Goal: Task Accomplishment & Management: Manage account settings

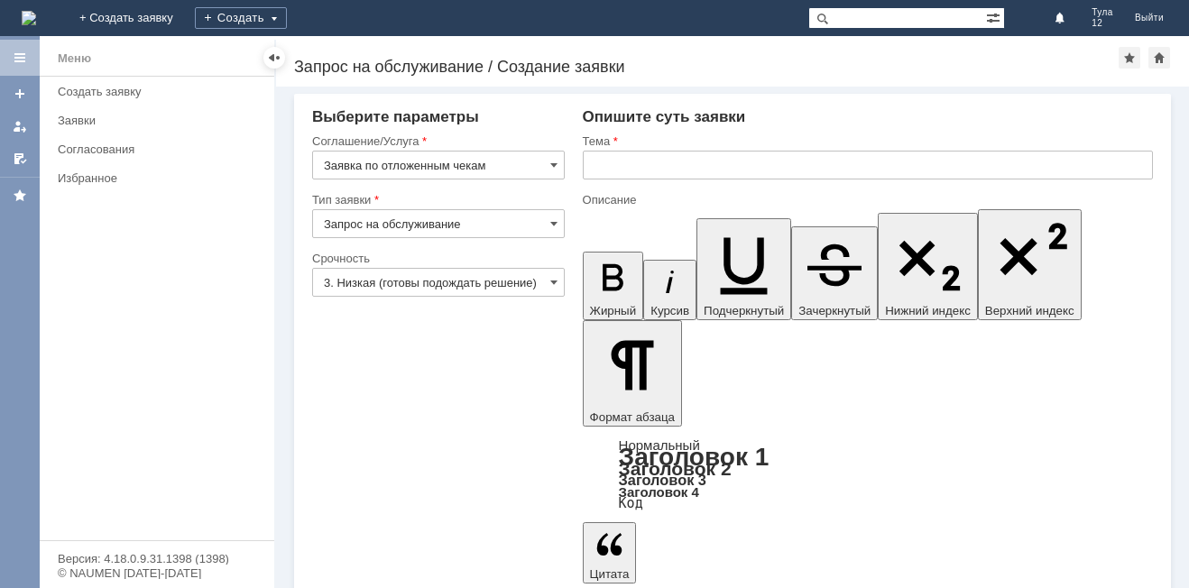
scroll to position [229, 6]
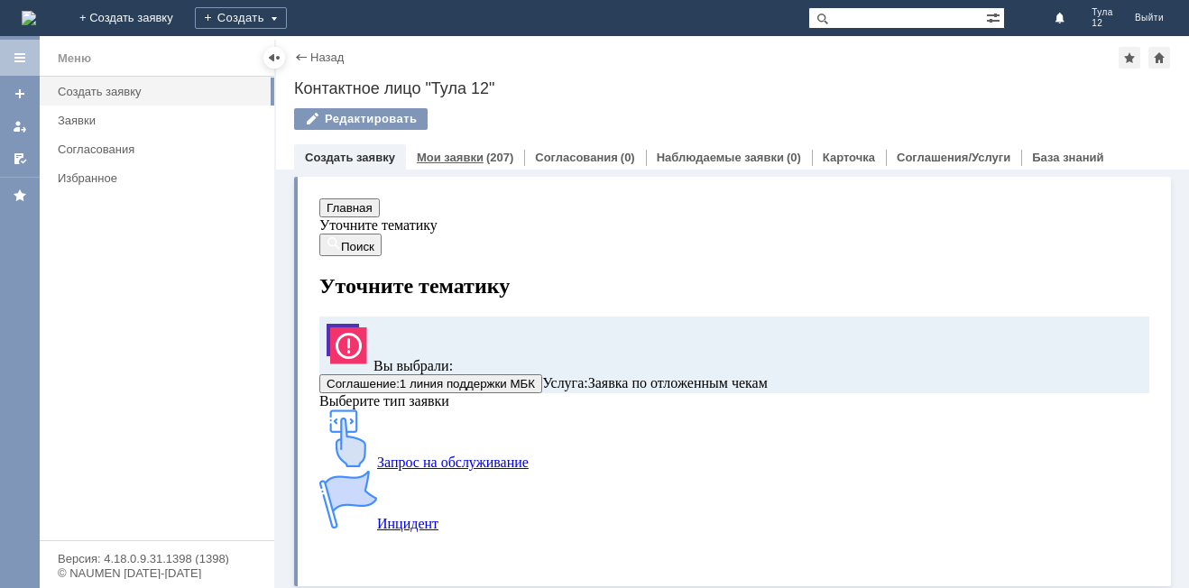
click at [449, 157] on link "Мои заявки" at bounding box center [450, 158] width 67 height 14
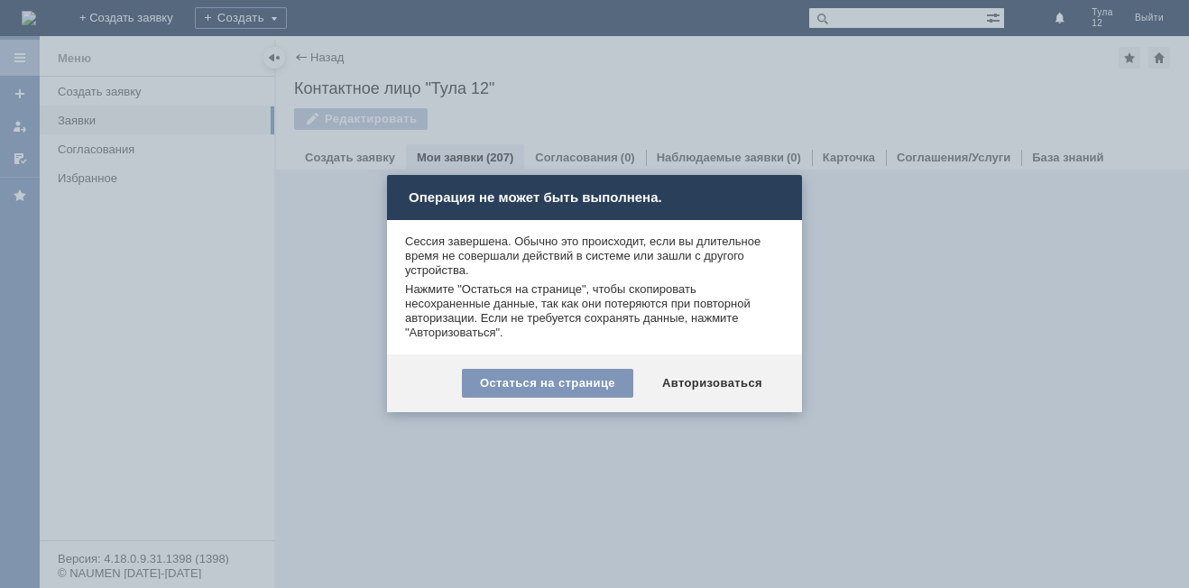
click at [600, 387] on div "Остаться на странице" at bounding box center [547, 383] width 171 height 29
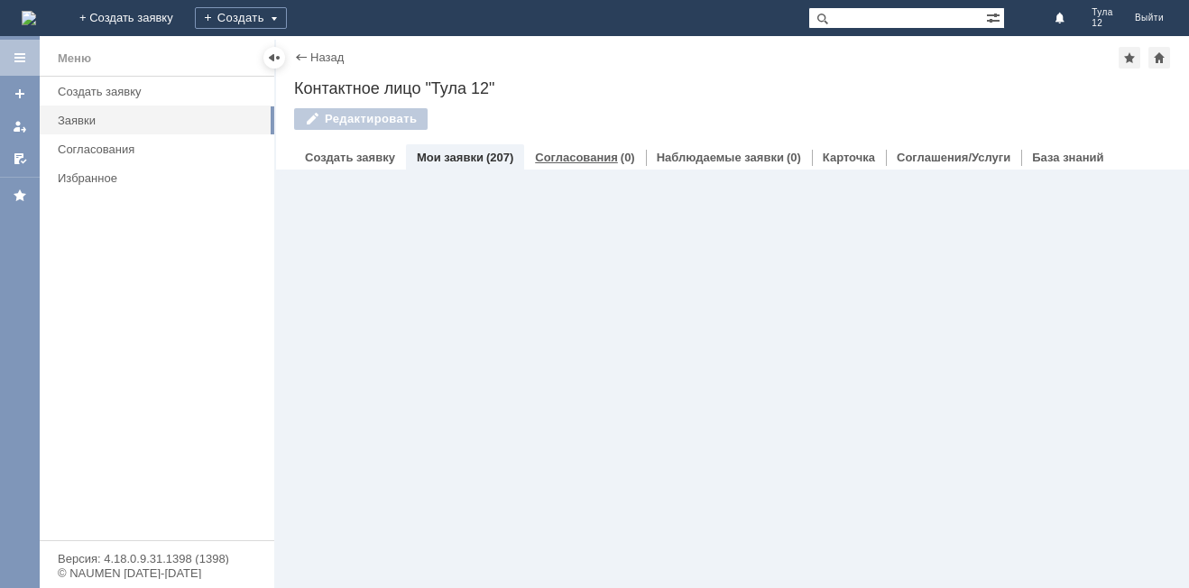
click at [582, 162] on link "Согласования" at bounding box center [576, 158] width 83 height 14
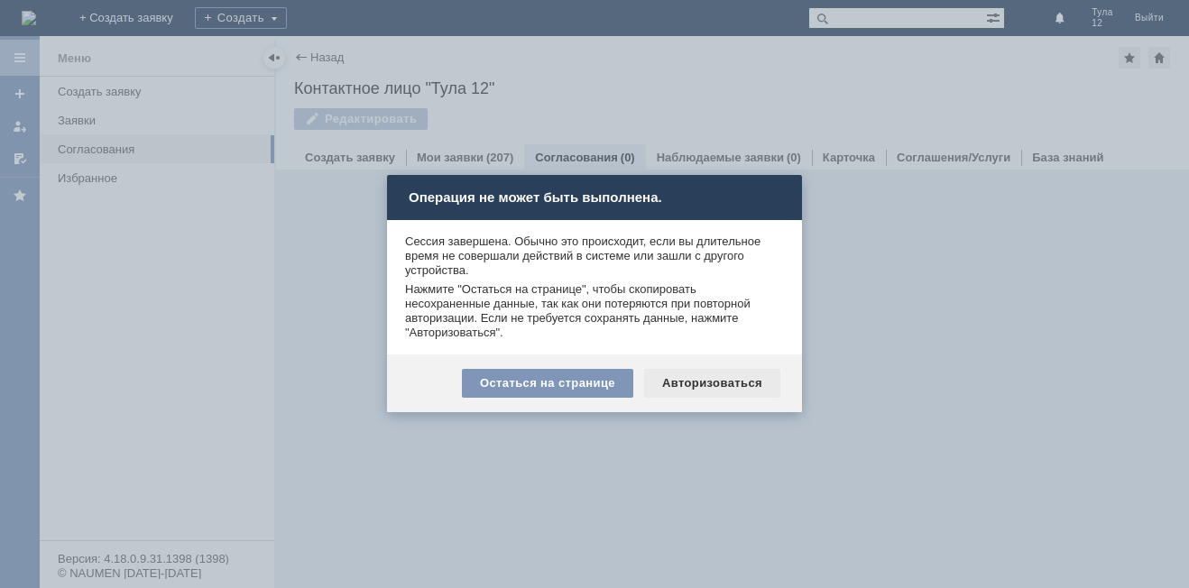
click at [685, 372] on div "Авторизоваться" at bounding box center [712, 383] width 136 height 29
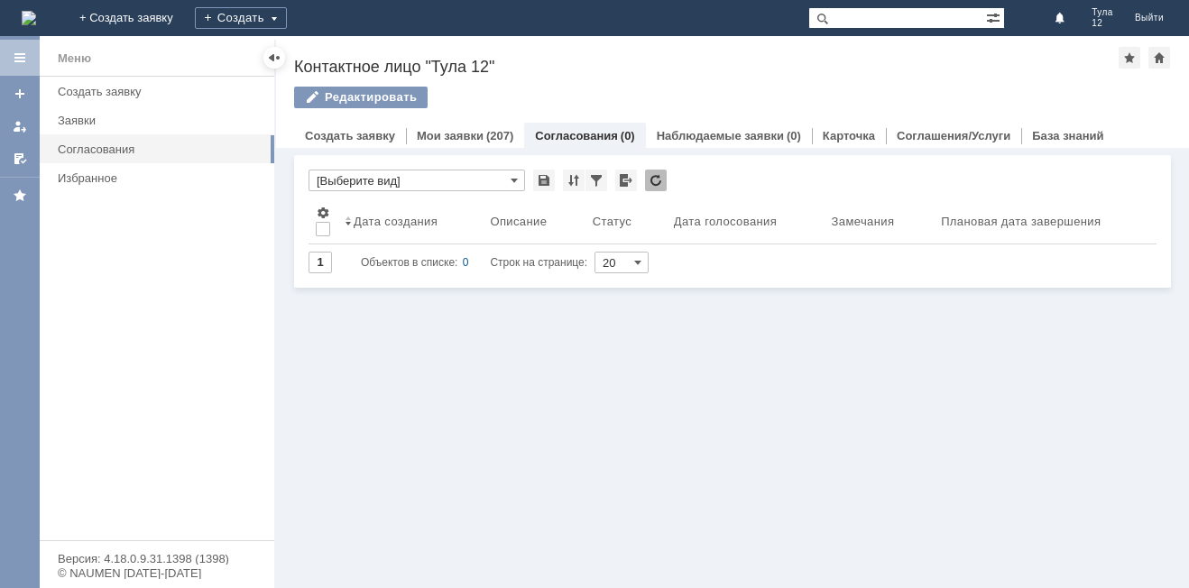
click at [473, 120] on div "Редактировать" at bounding box center [732, 106] width 877 height 38
click at [470, 126] on div "Мои заявки (207)" at bounding box center [465, 136] width 118 height 26
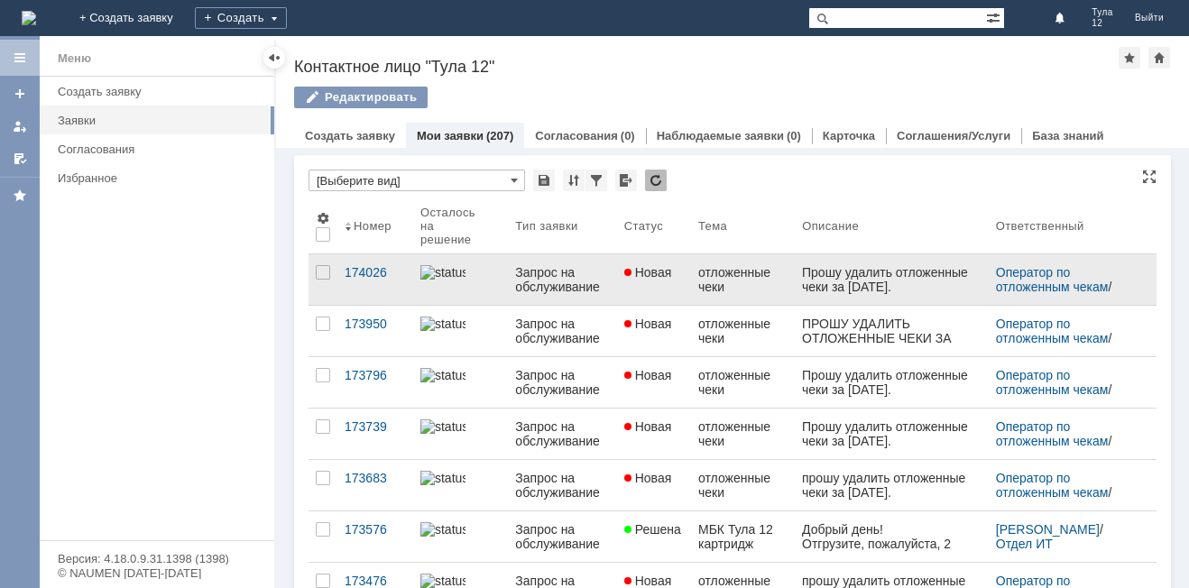
click at [725, 288] on div "отложенные чеки" at bounding box center [742, 279] width 89 height 29
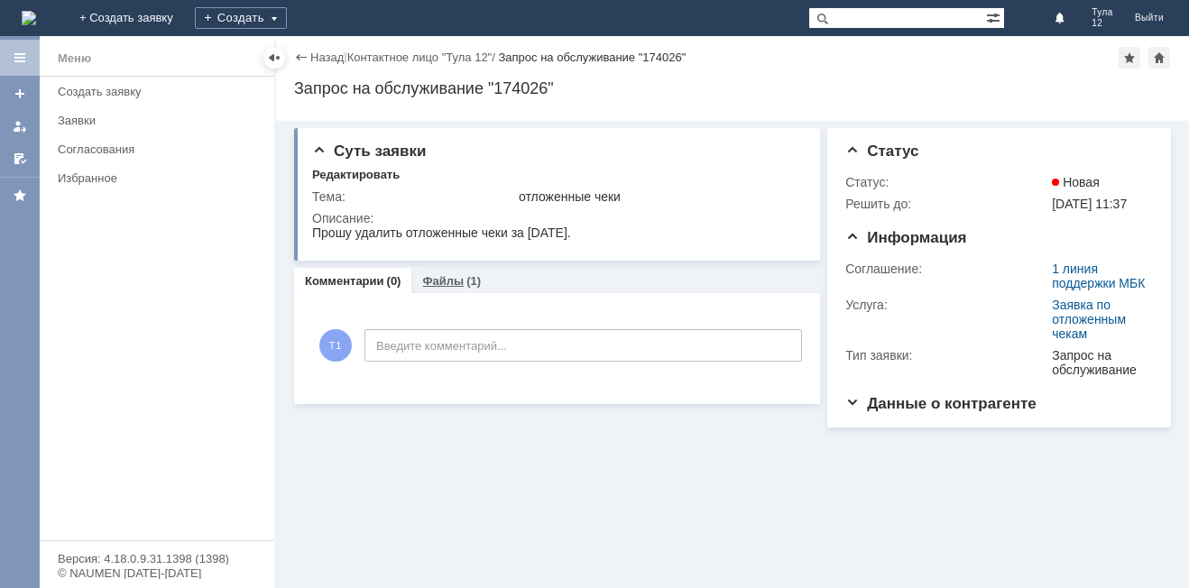
click at [466, 279] on div "(1)" at bounding box center [473, 281] width 14 height 14
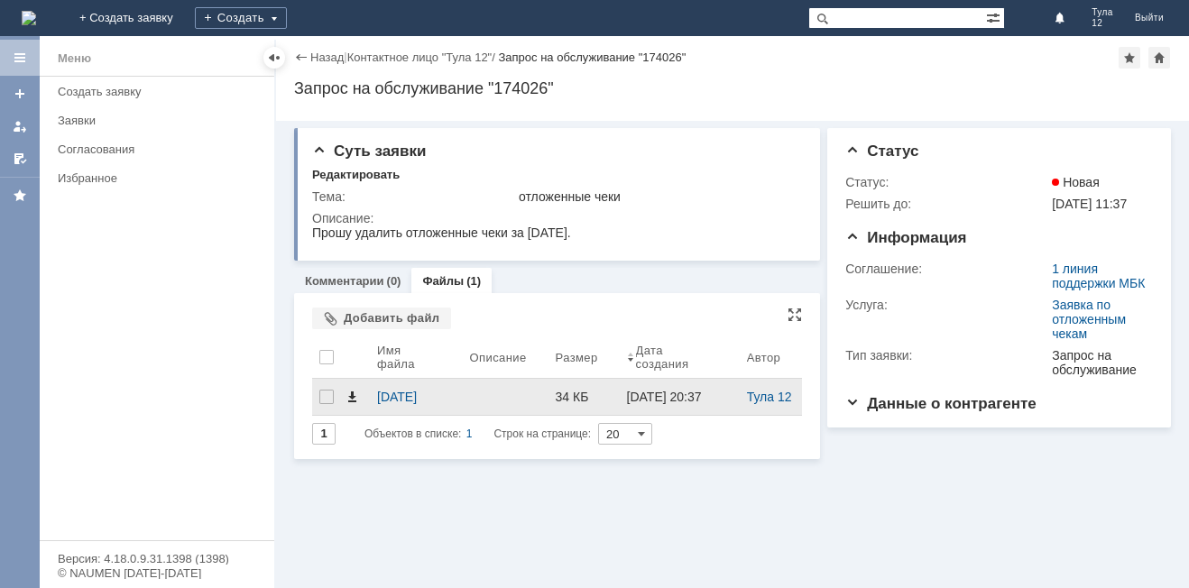
click at [350, 398] on span at bounding box center [351, 397] width 14 height 14
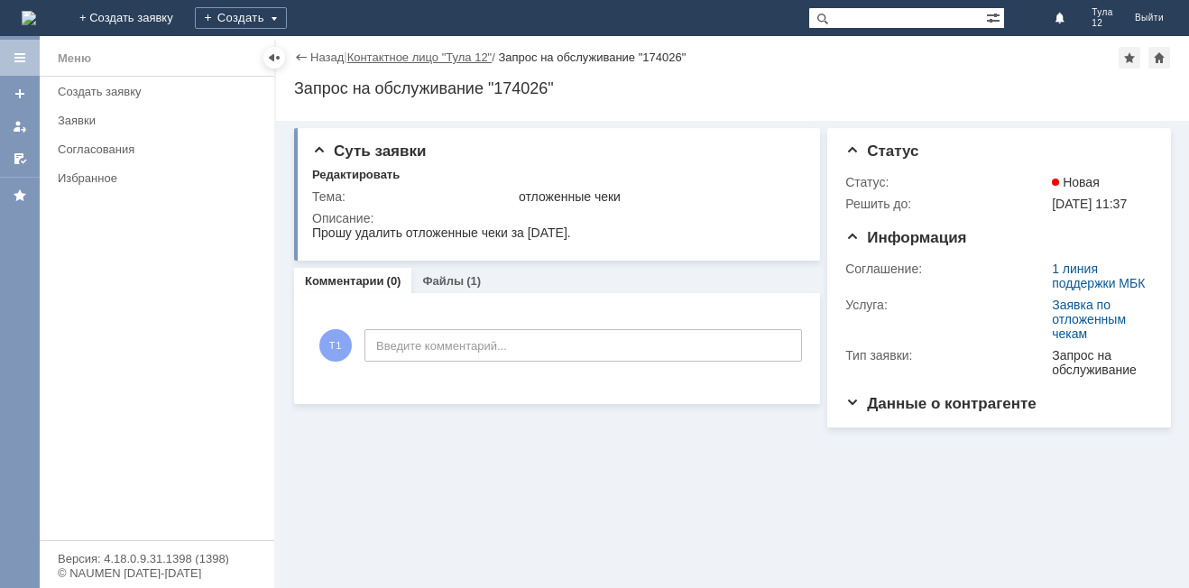
click at [425, 50] on link "Контактное лицо "Тула 12"" at bounding box center [419, 57] width 145 height 14
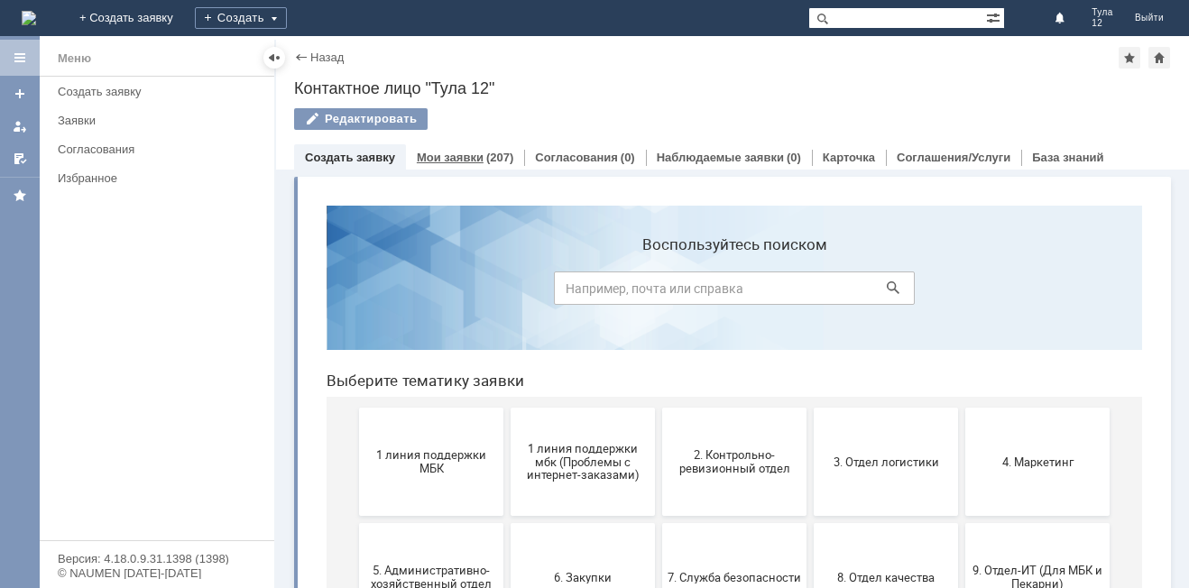
click at [473, 151] on link "Мои заявки" at bounding box center [450, 158] width 67 height 14
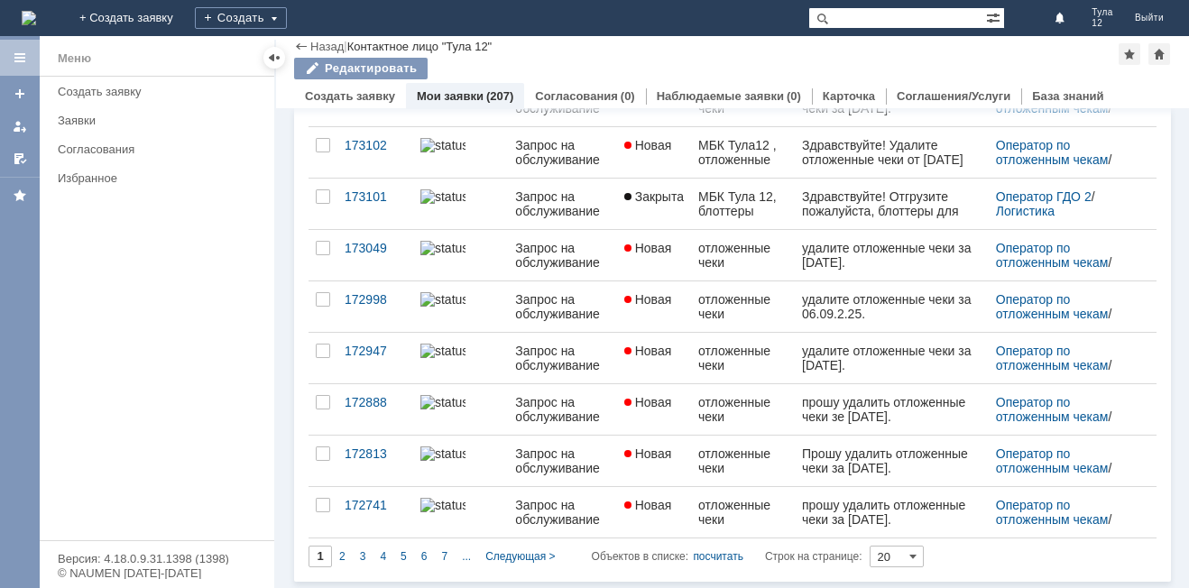
scroll to position [705, 0]
click at [346, 547] on div "2" at bounding box center [342, 556] width 21 height 22
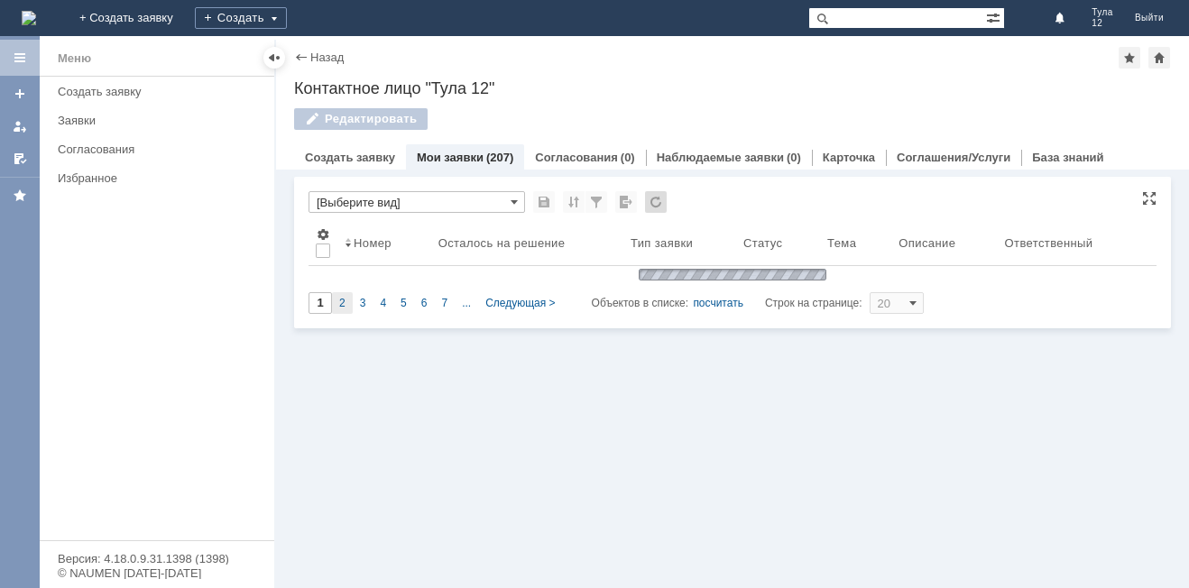
scroll to position [0, 0]
type input "2"
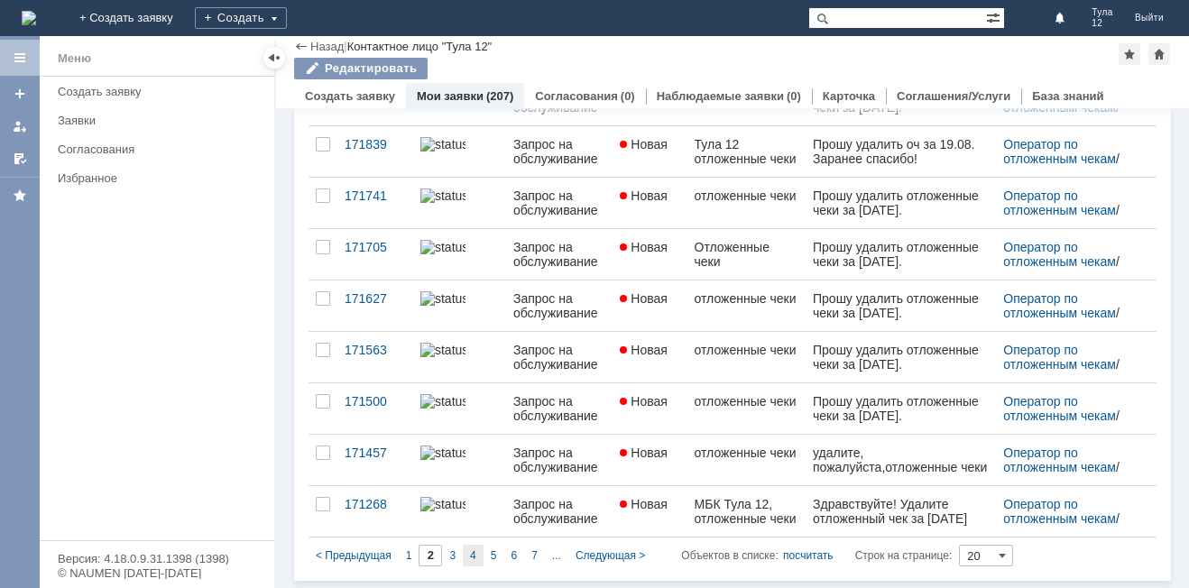
click at [464, 546] on div "4" at bounding box center [473, 556] width 21 height 22
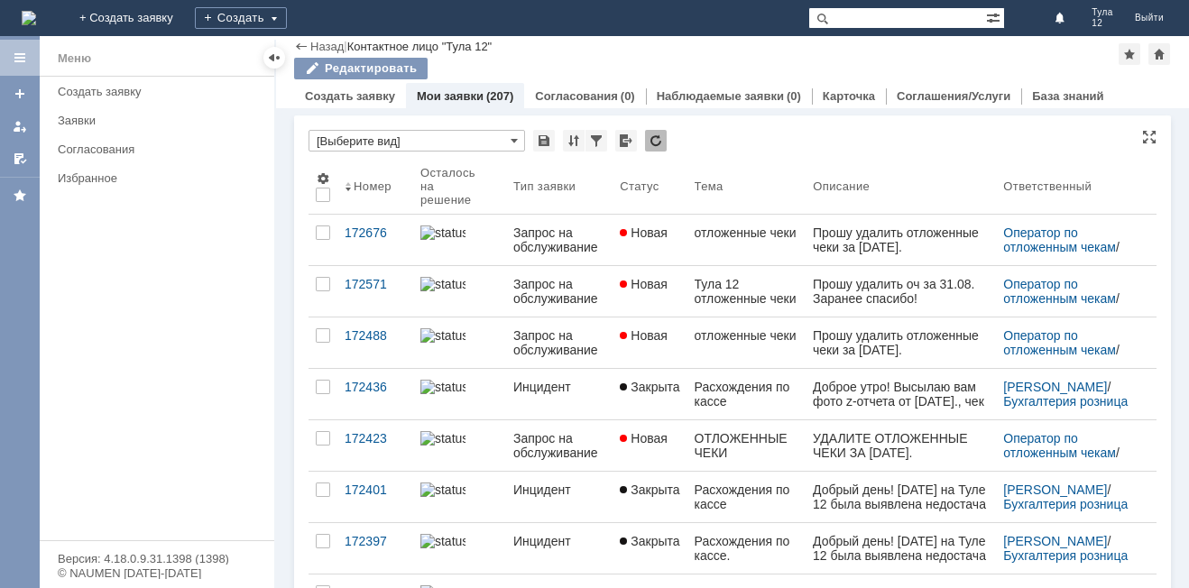
type input "4"
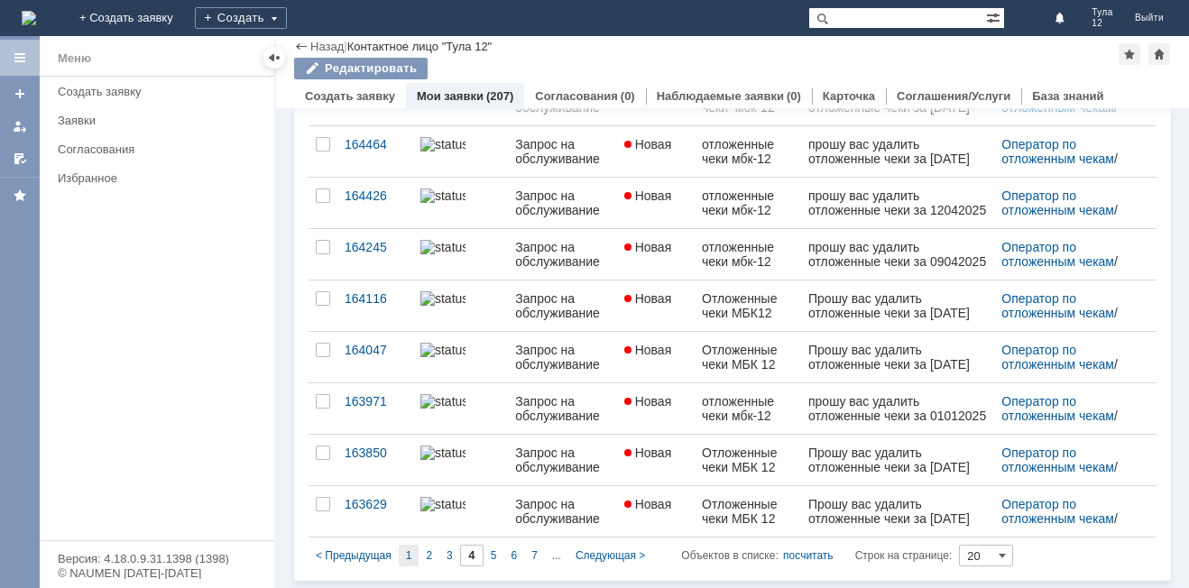
click at [412, 552] on div "1" at bounding box center [409, 556] width 21 height 22
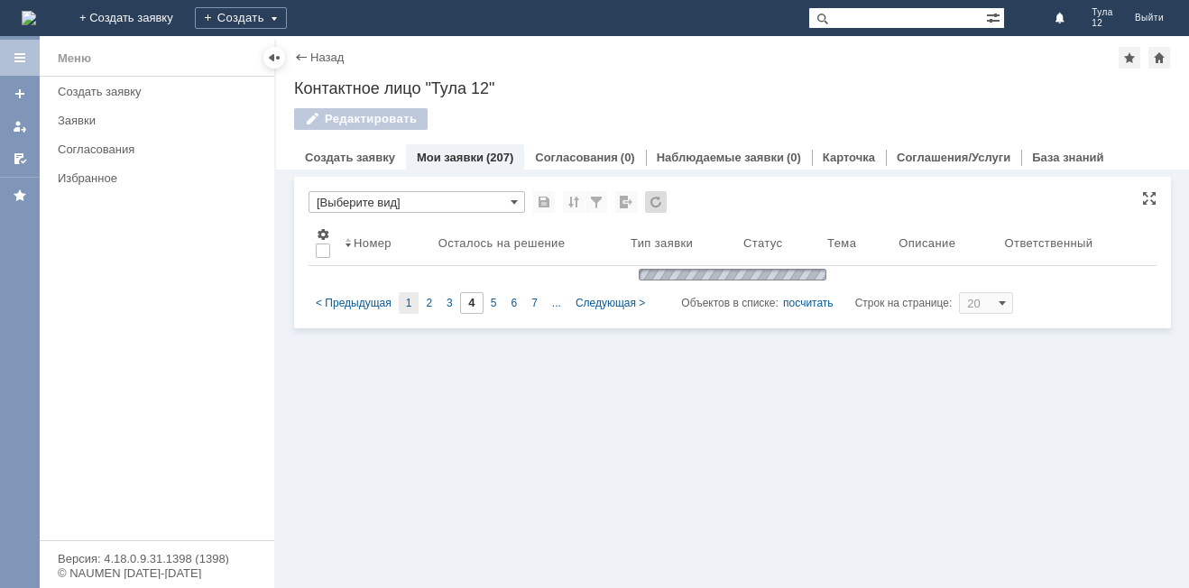
type input "1"
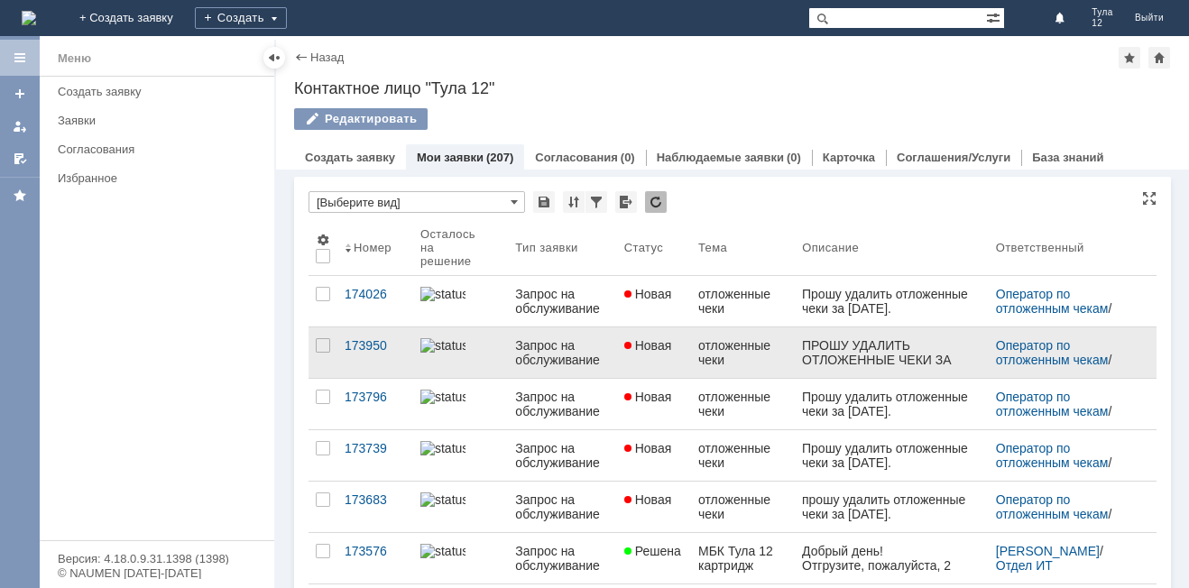
click at [794, 360] on link at bounding box center [891, 352] width 194 height 50
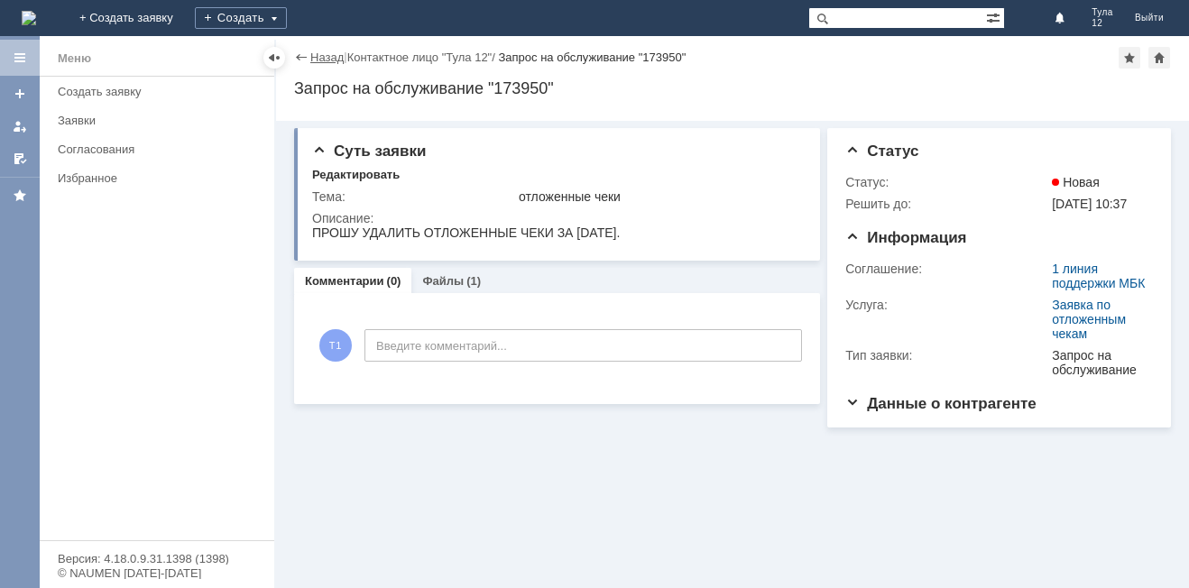
click at [328, 59] on link "Назад" at bounding box center [326, 57] width 33 height 14
